Goal: Task Accomplishment & Management: Use online tool/utility

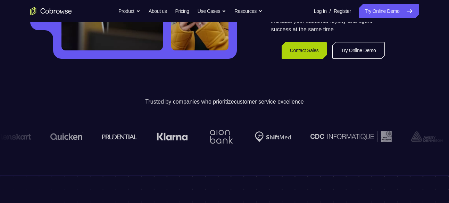
scroll to position [178, 0]
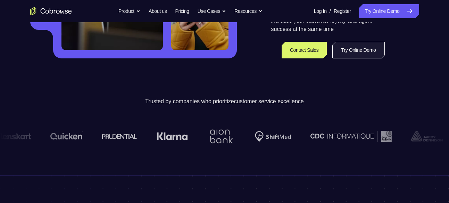
click at [353, 50] on link "Try Online Demo" at bounding box center [358, 50] width 52 height 17
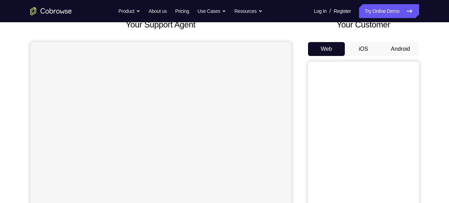
scroll to position [48, 0]
click at [398, 49] on button "Android" at bounding box center [400, 49] width 37 height 14
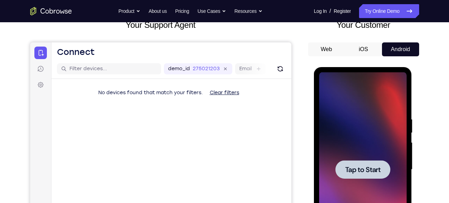
scroll to position [0, 0]
click at [348, 176] on div at bounding box center [363, 169] width 55 height 18
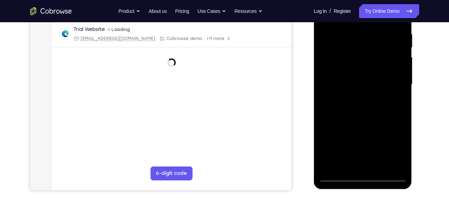
scroll to position [133, 0]
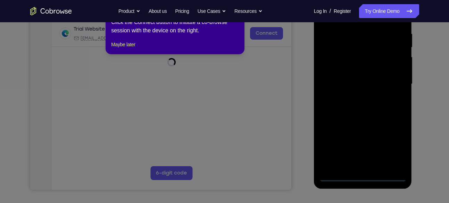
click at [365, 173] on icon at bounding box center [227, 101] width 454 height 203
click at [304, 91] on icon at bounding box center [227, 101] width 454 height 203
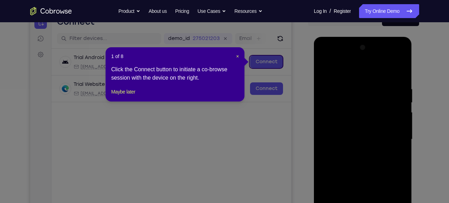
scroll to position [77, 0]
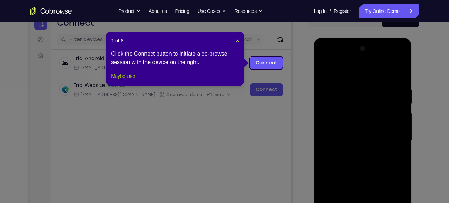
click at [123, 80] on button "Maybe later" at bounding box center [123, 76] width 24 height 8
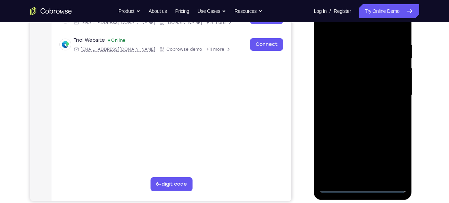
scroll to position [122, 0]
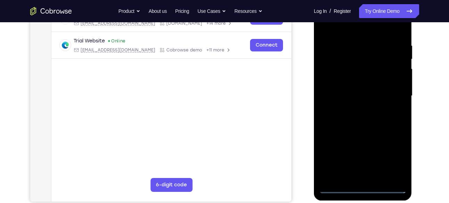
click at [363, 187] on div at bounding box center [363, 96] width 88 height 195
click at [396, 158] on div at bounding box center [363, 96] width 88 height 195
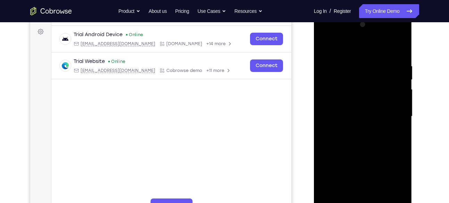
scroll to position [102, 0]
click at [348, 50] on div at bounding box center [363, 115] width 88 height 195
click at [391, 114] on div at bounding box center [363, 115] width 88 height 195
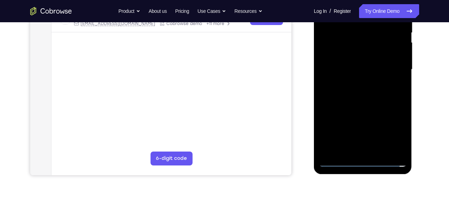
scroll to position [148, 0]
click at [371, 151] on div at bounding box center [363, 69] width 88 height 195
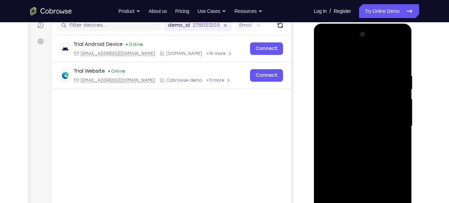
click at [367, 122] on div at bounding box center [363, 126] width 88 height 195
click at [360, 113] on div at bounding box center [363, 126] width 88 height 195
click at [361, 124] on div at bounding box center [363, 126] width 88 height 195
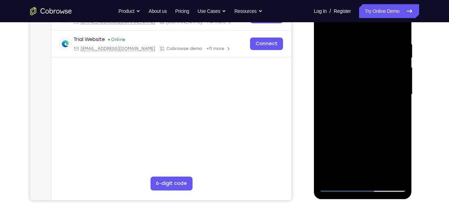
click at [352, 93] on div at bounding box center [363, 94] width 88 height 195
drag, startPoint x: 335, startPoint y: 27, endPoint x: 387, endPoint y: 24, distance: 52.2
click at [387, 24] on div at bounding box center [363, 94] width 88 height 195
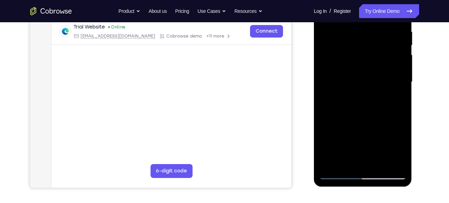
click at [347, 103] on div at bounding box center [363, 82] width 88 height 195
click at [336, 173] on div at bounding box center [363, 82] width 88 height 195
click at [357, 108] on div at bounding box center [363, 82] width 88 height 195
click at [361, 115] on div at bounding box center [363, 82] width 88 height 195
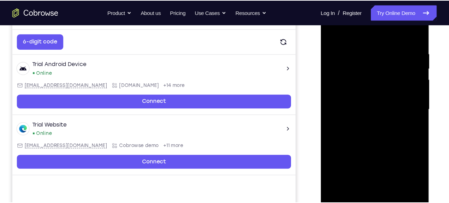
scroll to position [119, 0]
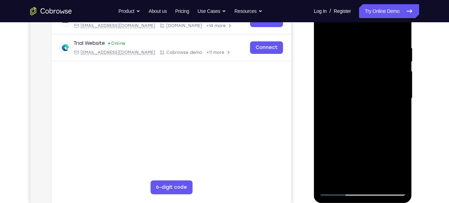
click at [401, 105] on div at bounding box center [363, 98] width 88 height 195
click at [401, 104] on div at bounding box center [363, 98] width 88 height 195
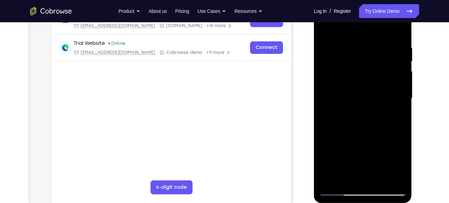
click at [401, 104] on div at bounding box center [363, 98] width 88 height 195
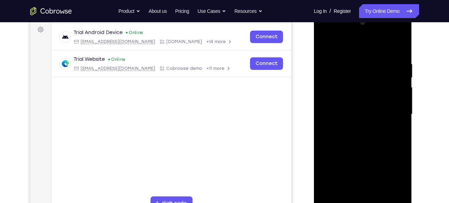
scroll to position [103, 0]
click at [355, 63] on div at bounding box center [363, 114] width 88 height 195
click at [382, 91] on div at bounding box center [363, 114] width 88 height 195
click at [386, 125] on div at bounding box center [363, 114] width 88 height 195
click at [391, 125] on div at bounding box center [363, 114] width 88 height 195
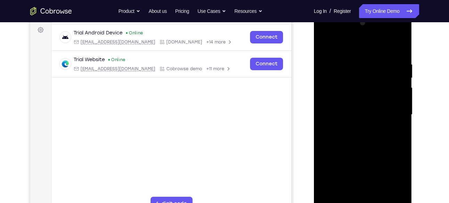
click at [390, 116] on div at bounding box center [363, 114] width 88 height 195
click at [388, 116] on div at bounding box center [363, 114] width 88 height 195
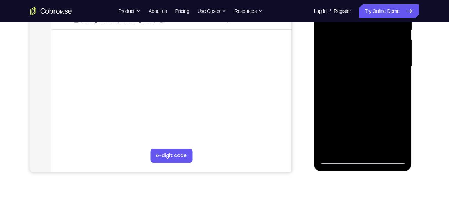
scroll to position [151, 0]
click at [330, 148] on div at bounding box center [363, 66] width 88 height 195
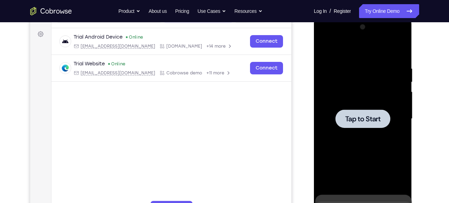
scroll to position [100, 0]
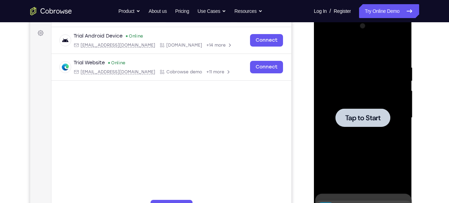
click at [373, 120] on span "Tap to Start" at bounding box center [362, 117] width 35 height 7
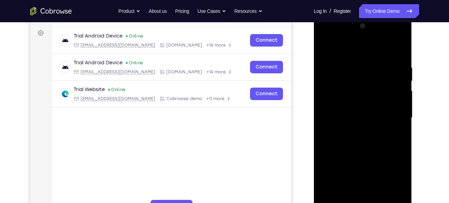
scroll to position [186, 0]
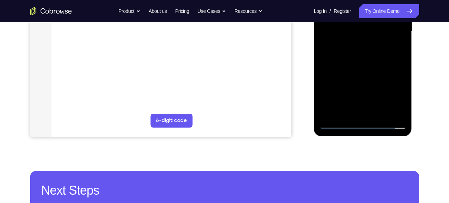
click at [362, 123] on div at bounding box center [363, 31] width 88 height 195
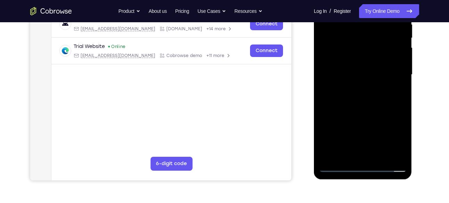
scroll to position [142, 0]
click at [388, 139] on div at bounding box center [363, 75] width 88 height 195
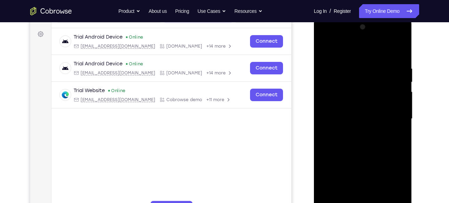
scroll to position [98, 0]
click at [345, 52] on div at bounding box center [363, 119] width 88 height 195
click at [394, 115] on div at bounding box center [363, 119] width 88 height 195
click at [356, 131] on div at bounding box center [363, 119] width 88 height 195
click at [351, 110] on div at bounding box center [363, 119] width 88 height 195
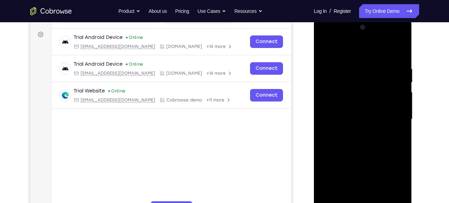
click at [348, 104] on div at bounding box center [363, 119] width 88 height 195
click at [368, 118] on div at bounding box center [363, 119] width 88 height 195
drag, startPoint x: 338, startPoint y: 48, endPoint x: 398, endPoint y: 54, distance: 60.4
click at [398, 54] on div at bounding box center [363, 119] width 88 height 195
click at [400, 58] on div at bounding box center [363, 119] width 88 height 195
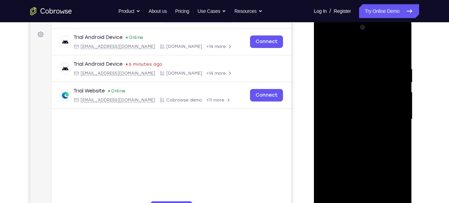
click at [356, 65] on div at bounding box center [363, 119] width 88 height 195
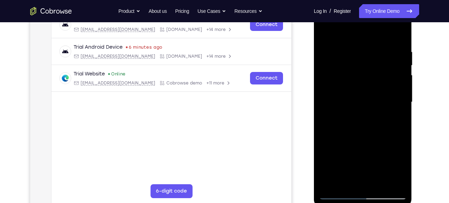
scroll to position [115, 0]
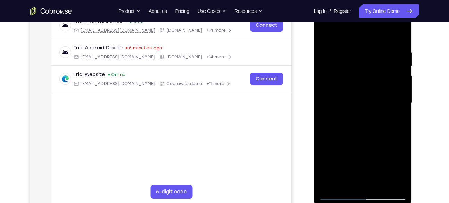
click at [396, 90] on div at bounding box center [363, 103] width 88 height 195
click at [398, 37] on div at bounding box center [363, 103] width 88 height 195
click at [400, 32] on div at bounding box center [363, 103] width 88 height 195
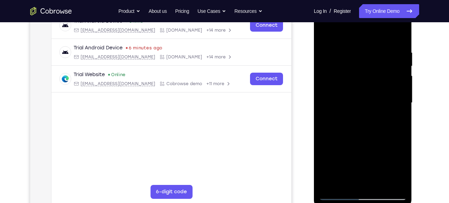
click at [329, 184] on div at bounding box center [363, 103] width 88 height 195
drag, startPoint x: 353, startPoint y: 153, endPoint x: 361, endPoint y: 53, distance: 100.1
click at [361, 53] on div at bounding box center [363, 103] width 88 height 195
drag, startPoint x: 354, startPoint y: 142, endPoint x: 359, endPoint y: 68, distance: 73.8
click at [359, 68] on div at bounding box center [363, 103] width 88 height 195
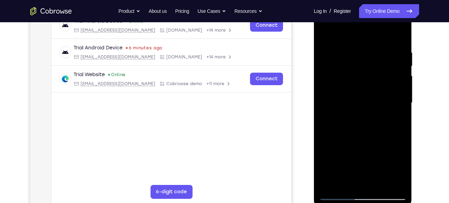
drag, startPoint x: 363, startPoint y: 145, endPoint x: 364, endPoint y: 52, distance: 93.5
click at [364, 52] on div at bounding box center [363, 103] width 88 height 195
drag, startPoint x: 361, startPoint y: 153, endPoint x: 366, endPoint y: 65, distance: 88.0
click at [366, 65] on div at bounding box center [363, 103] width 88 height 195
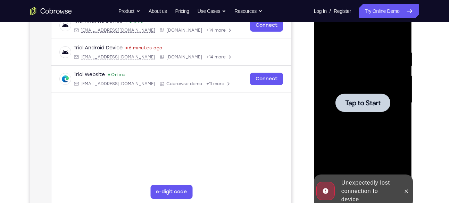
drag, startPoint x: 358, startPoint y: 155, endPoint x: 362, endPoint y: 73, distance: 82.1
click at [362, 0] on div "Tap to Start" at bounding box center [363, 0] width 98 height 0
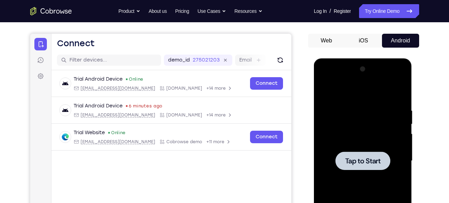
scroll to position [56, 0]
